Goal: Task Accomplishment & Management: Manage account settings

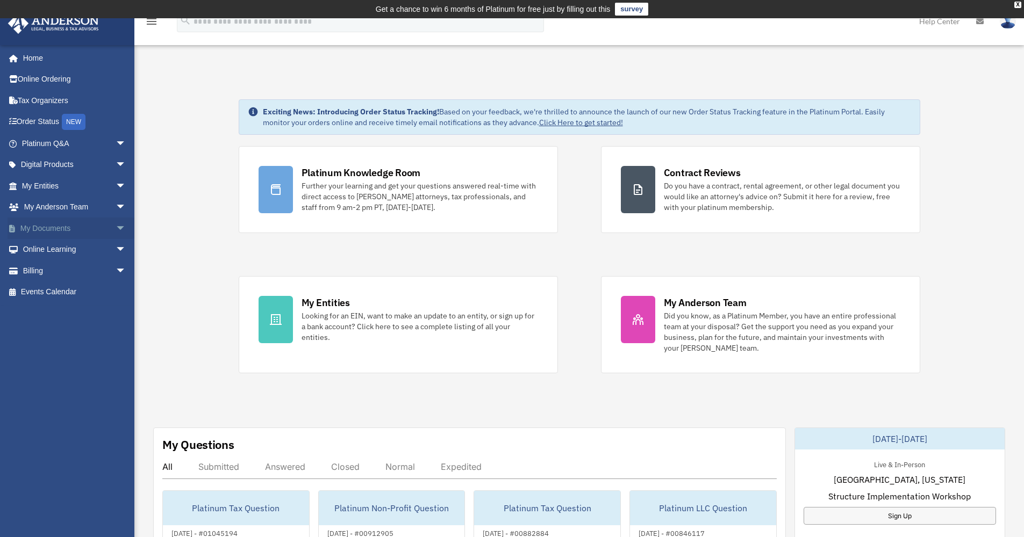
click at [116, 221] on span "arrow_drop_down" at bounding box center [126, 229] width 21 height 22
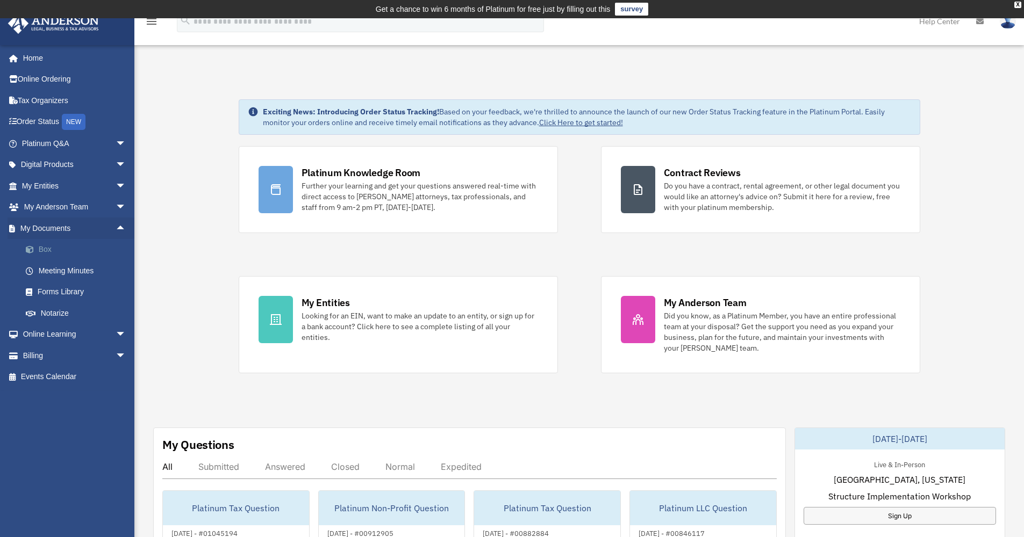
click at [32, 249] on span at bounding box center [35, 250] width 7 height 8
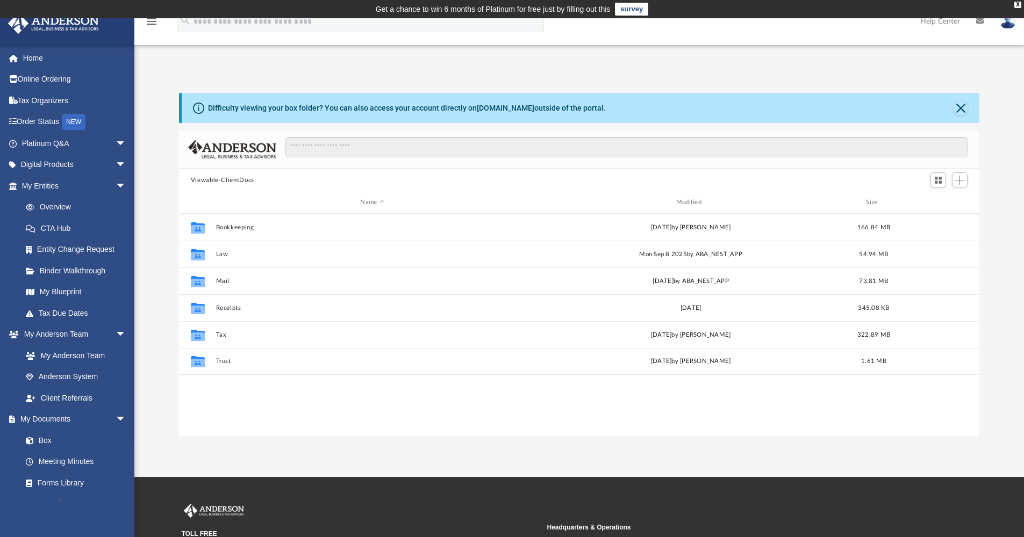
scroll to position [9, 9]
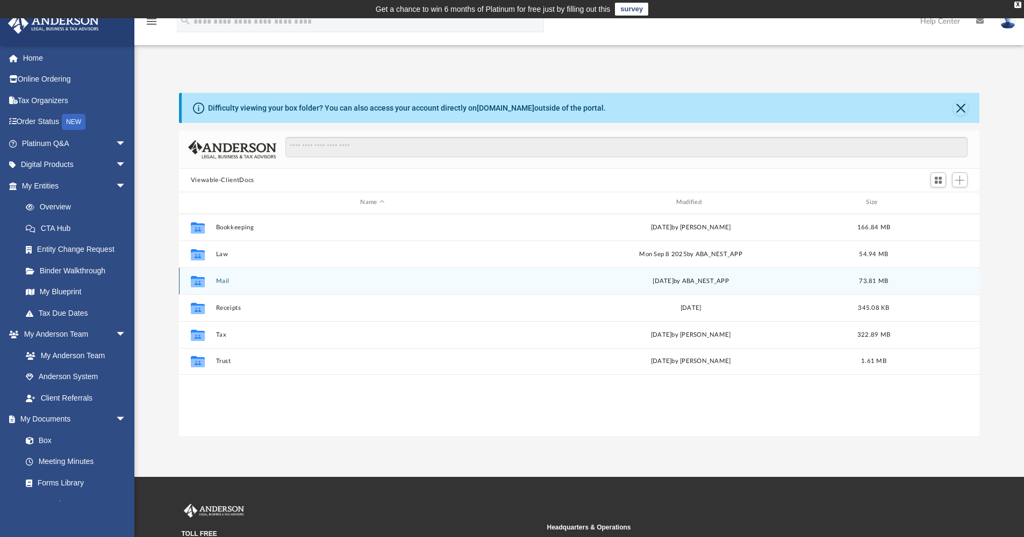
click at [219, 282] on button "Mail" at bounding box center [372, 281] width 313 height 7
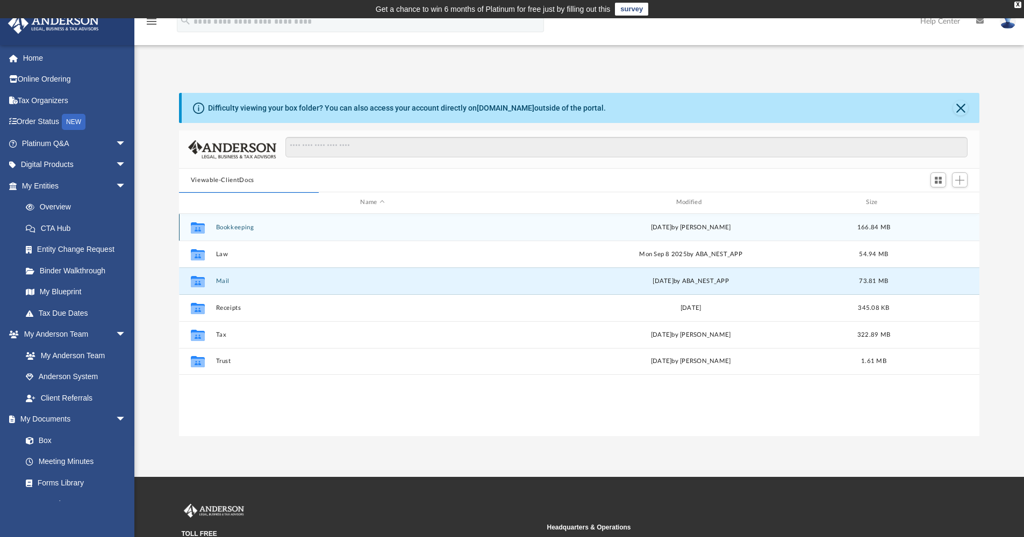
scroll to position [203, 792]
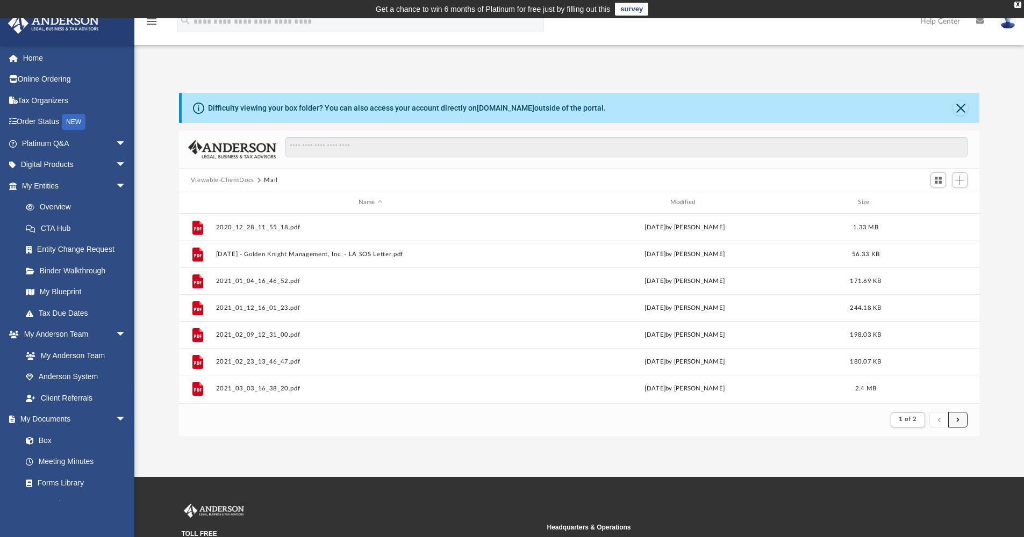
click at [959, 422] on span "submit" at bounding box center [957, 420] width 3 height 6
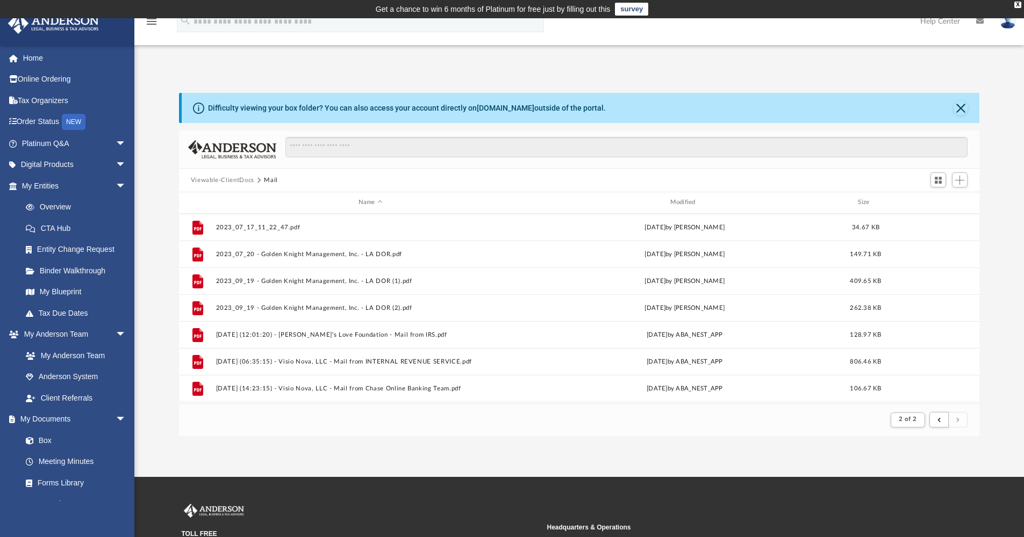
click at [226, 181] on button "Viewable-ClientDocs" at bounding box center [222, 181] width 63 height 10
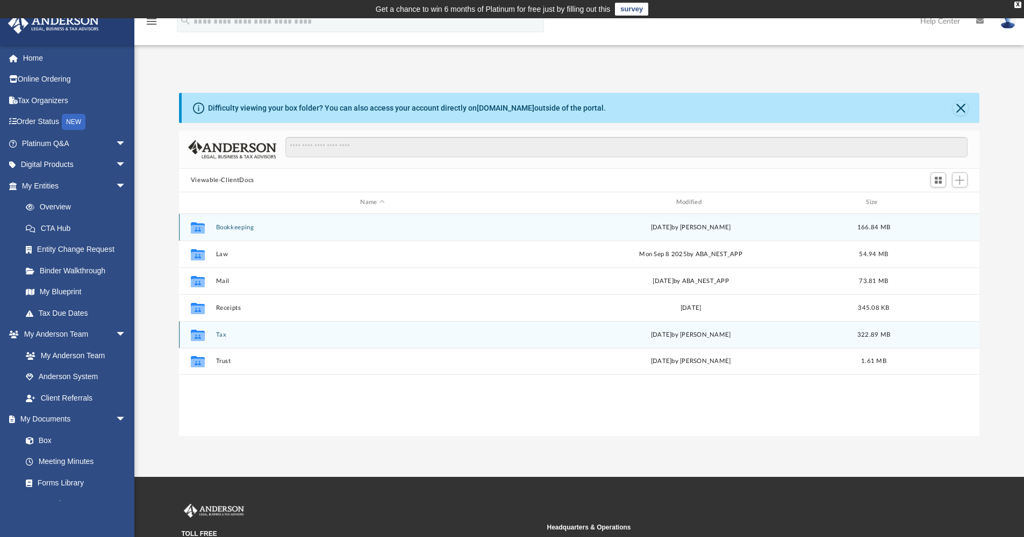
scroll to position [236, 792]
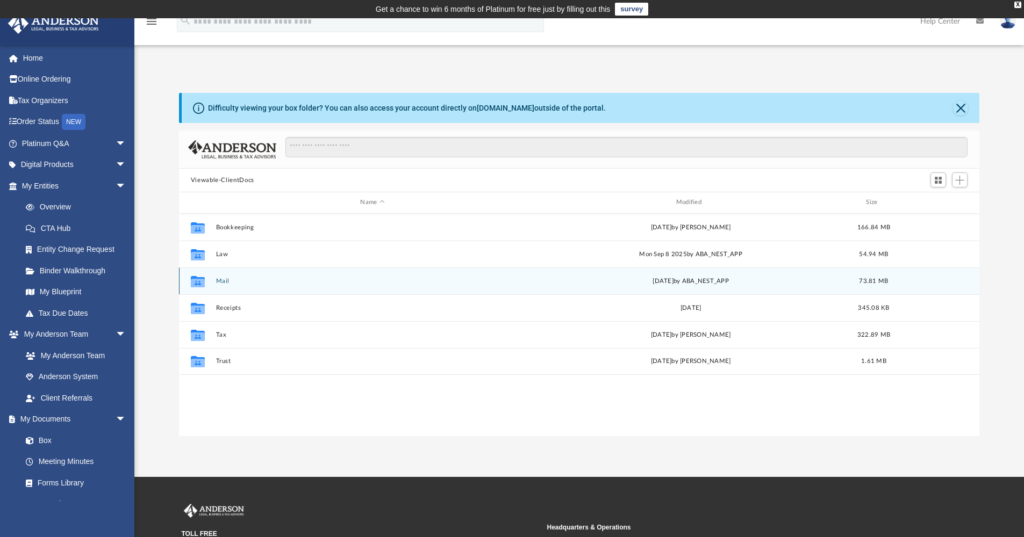
click at [217, 283] on button "Mail" at bounding box center [372, 281] width 313 height 7
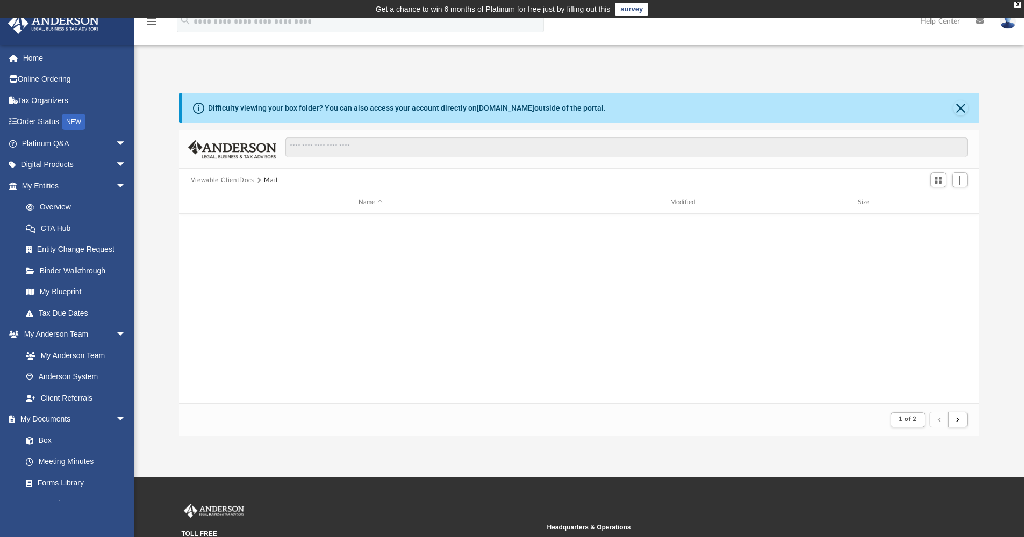
scroll to position [1154, 0]
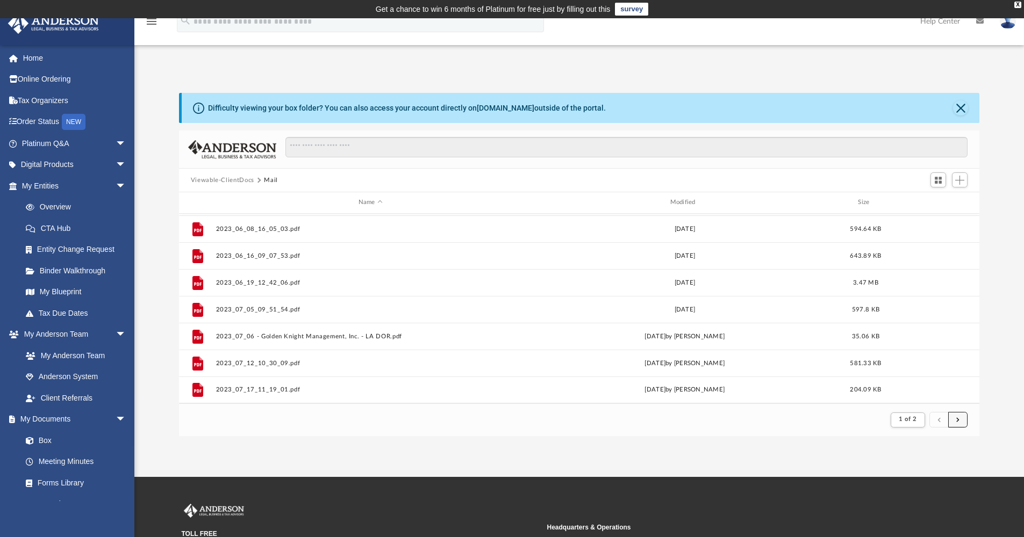
click at [965, 424] on button "submit" at bounding box center [957, 420] width 19 height 16
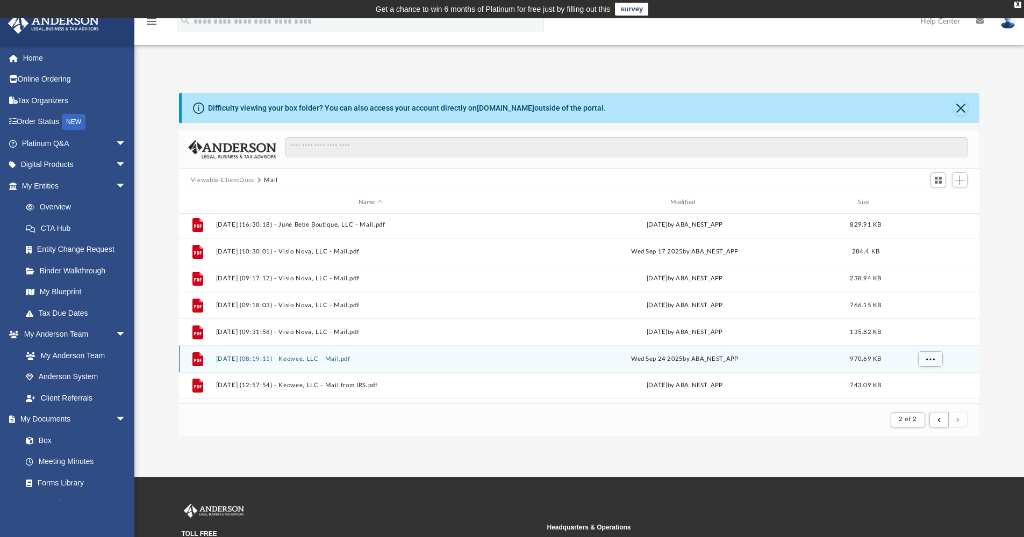
scroll to position [563, 0]
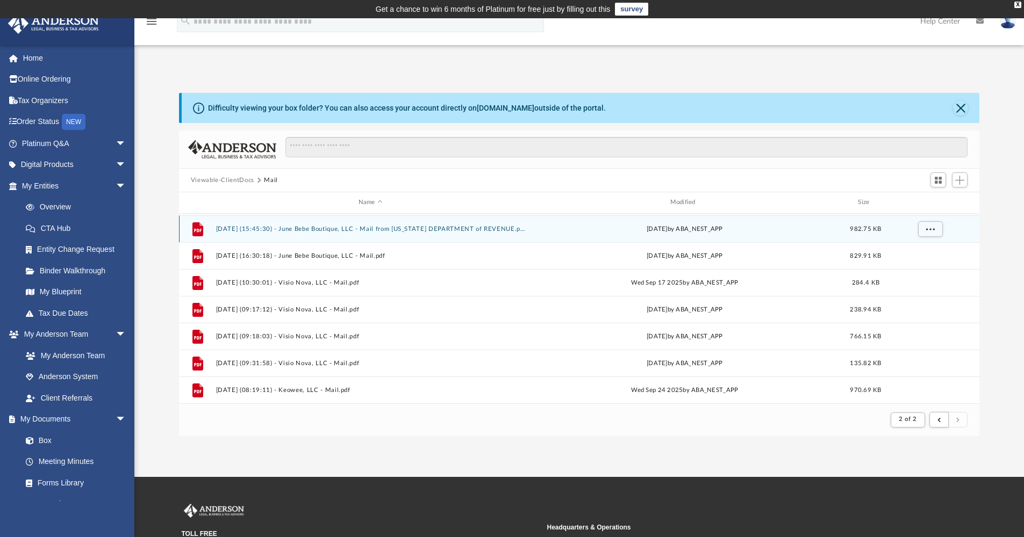
click at [374, 226] on button "[DATE] (15:45:30) - June Bebe Boutique, LLC - Mail from [US_STATE] DEPARTMENT o…" at bounding box center [371, 229] width 310 height 7
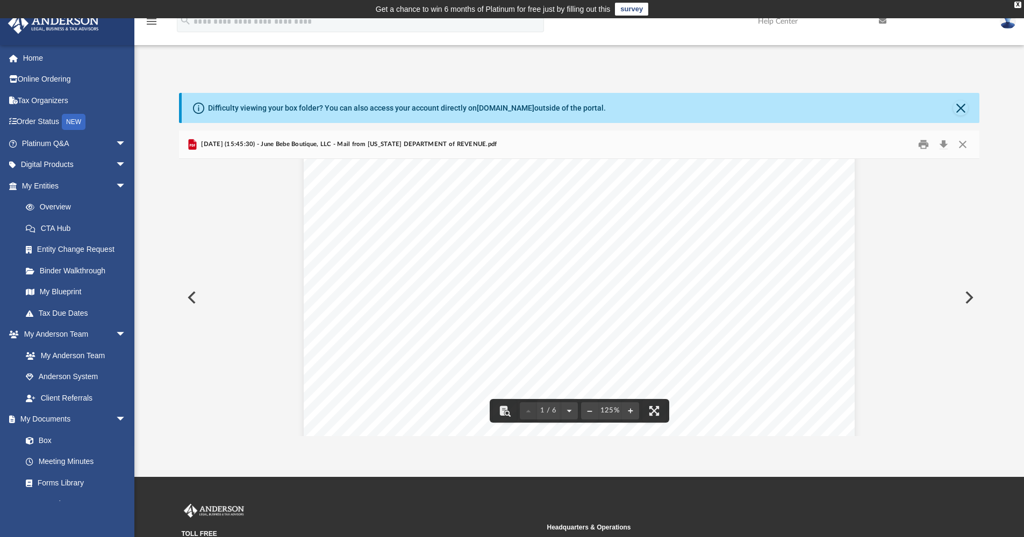
scroll to position [0, 0]
click at [923, 141] on button "Print" at bounding box center [923, 145] width 21 height 17
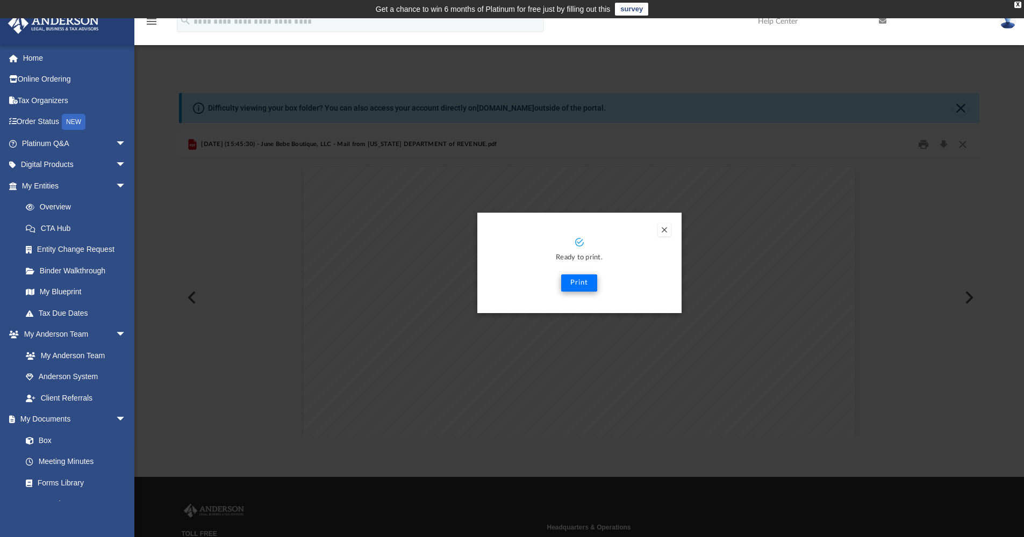
click at [579, 284] on button "Print" at bounding box center [579, 283] width 36 height 17
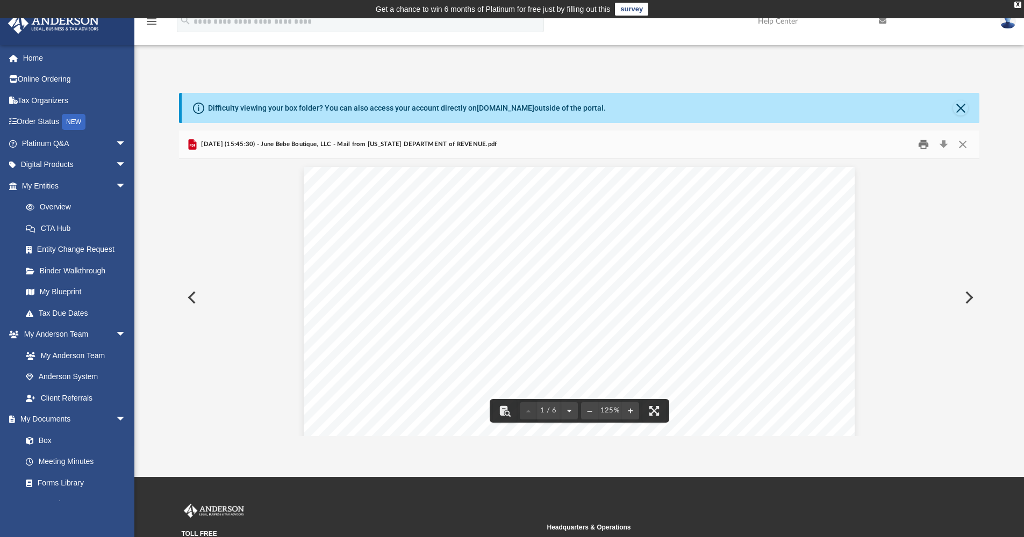
click at [920, 142] on button "Print" at bounding box center [923, 145] width 21 height 17
click at [966, 144] on button "Close" at bounding box center [962, 145] width 19 height 17
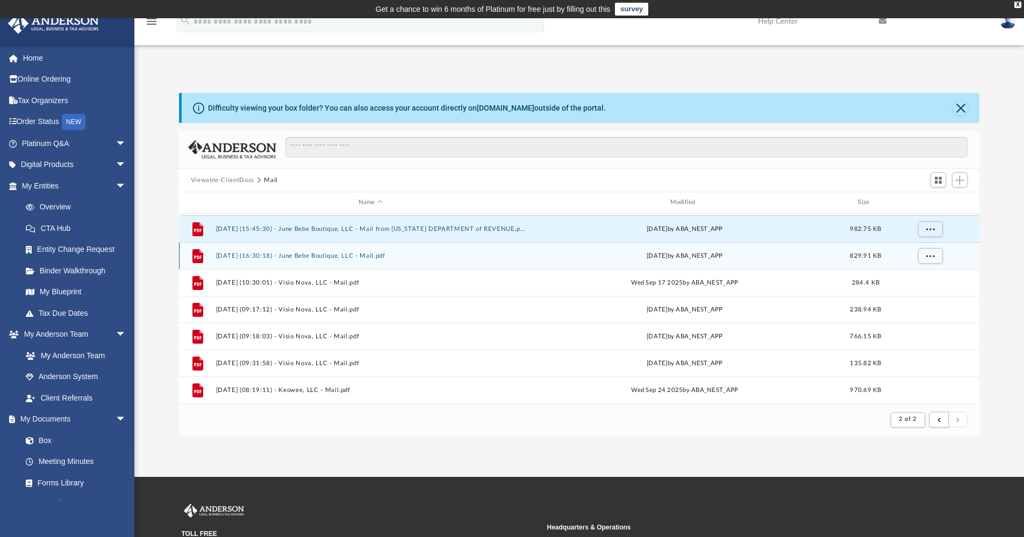
click at [377, 254] on button "[DATE] (16:30:18) - June Bebe Boutique, LLC - Mail.pdf" at bounding box center [371, 256] width 310 height 7
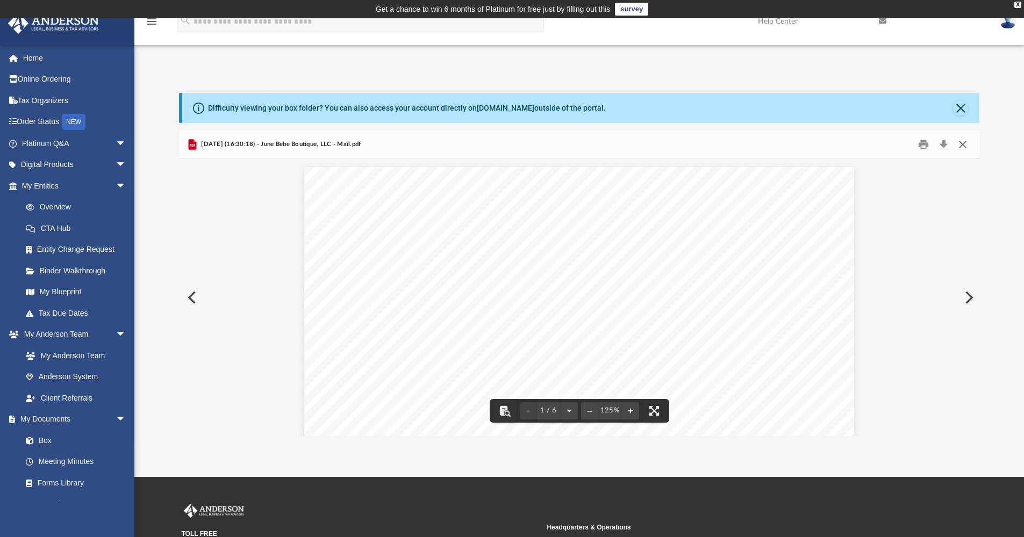
click at [964, 144] on button "Close" at bounding box center [962, 145] width 19 height 17
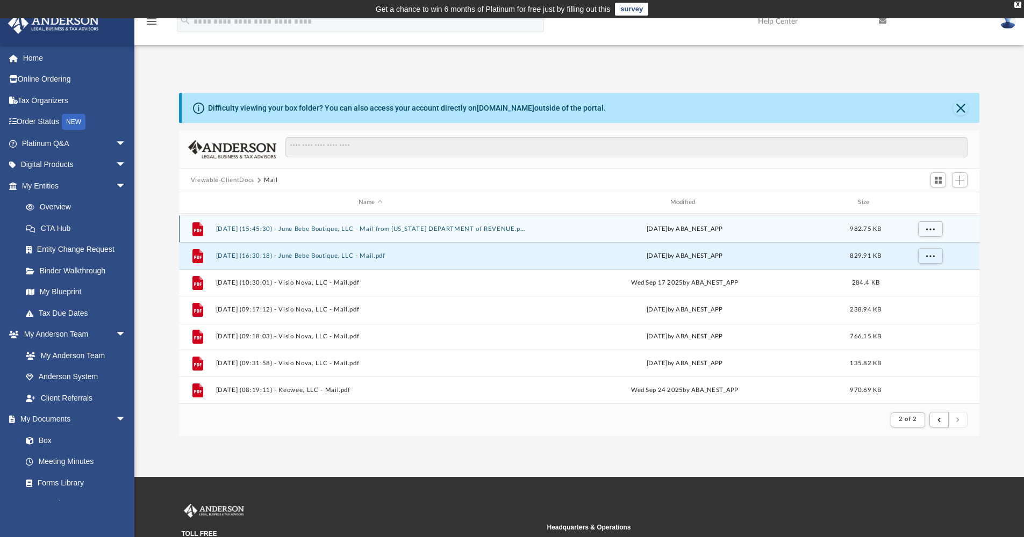
click at [399, 228] on button "[DATE] (15:45:30) - June Bebe Boutique, LLC - Mail from [US_STATE] DEPARTMENT o…" at bounding box center [371, 229] width 310 height 7
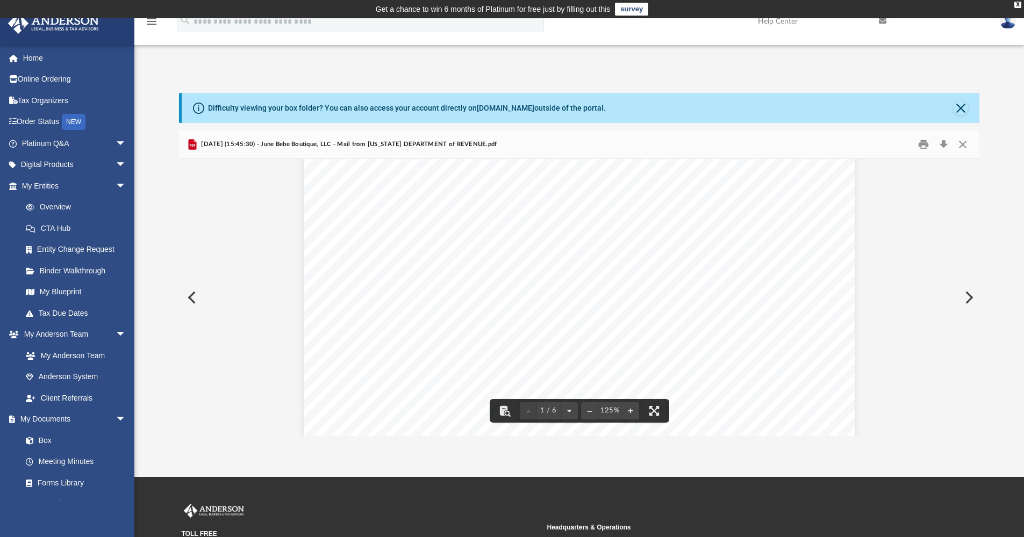
scroll to position [96, 0]
click at [960, 108] on button "Close" at bounding box center [960, 108] width 15 height 15
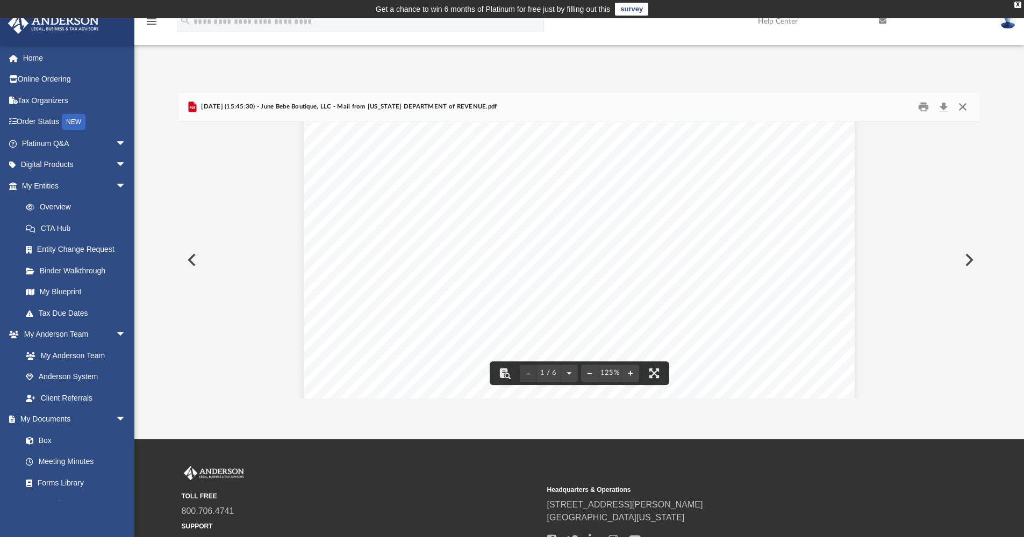
click at [963, 107] on button "Close" at bounding box center [962, 107] width 19 height 17
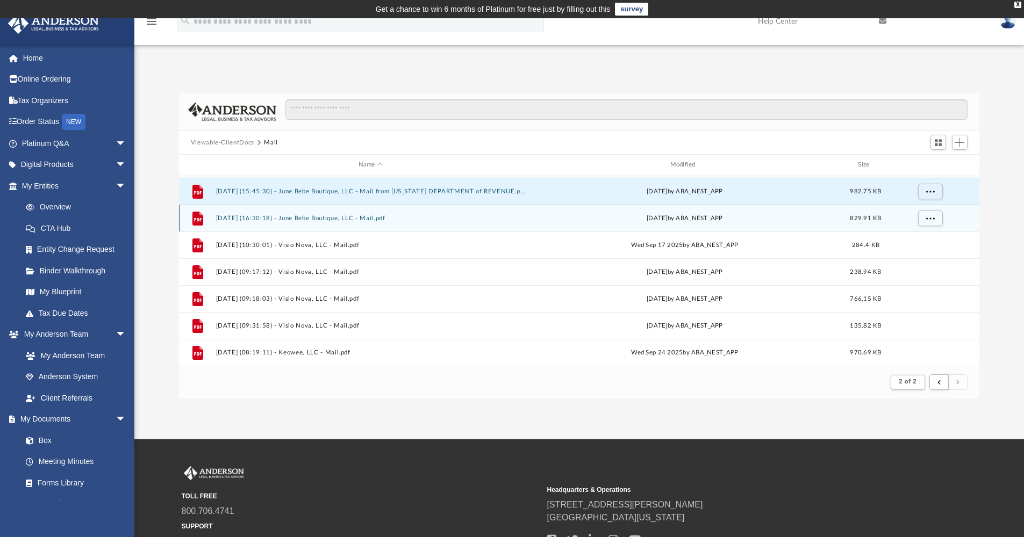
click at [362, 219] on button "[DATE] (16:30:18) - June Bebe Boutique, LLC - Mail.pdf" at bounding box center [371, 218] width 310 height 7
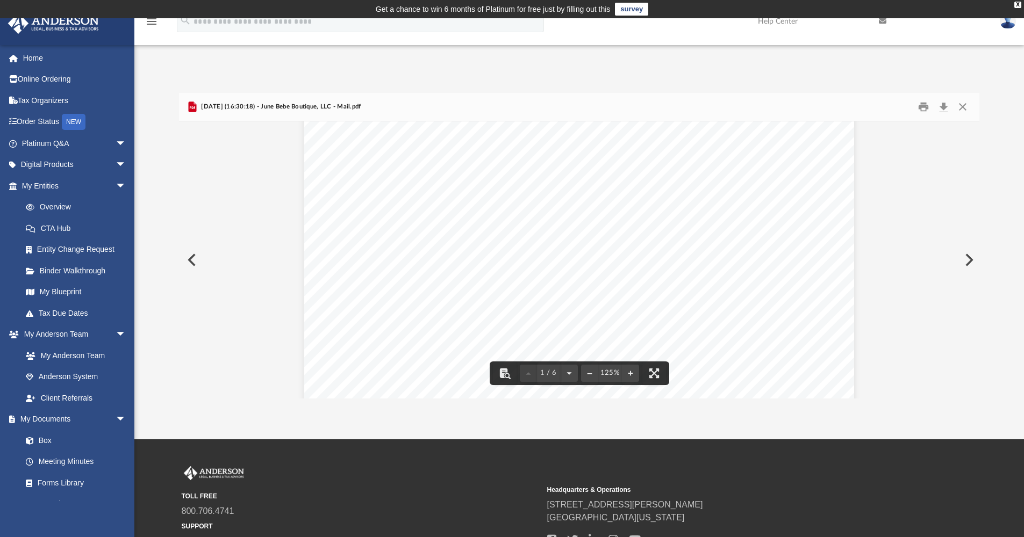
scroll to position [0, 0]
